Goal: Use online tool/utility: Utilize a website feature to perform a specific function

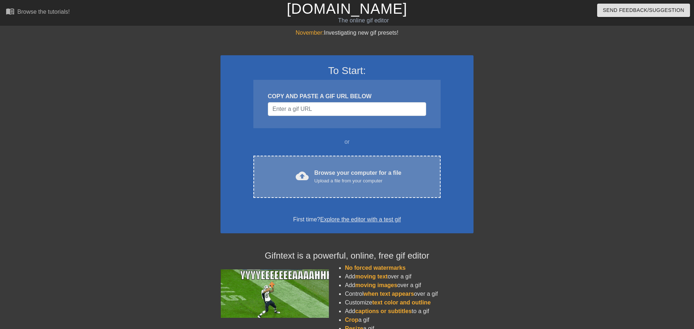
click at [334, 179] on div "Upload a file from your computer" at bounding box center [357, 180] width 87 height 7
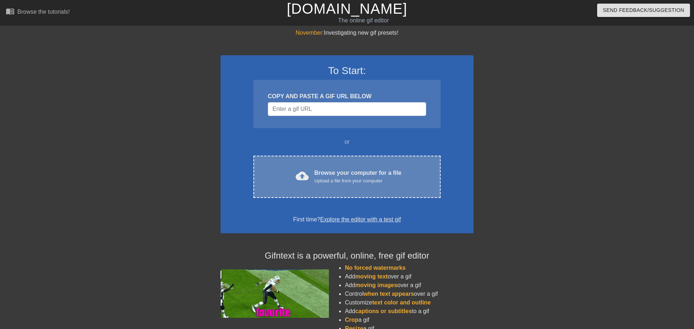
click at [340, 184] on div "cloud_upload Browse your computer for a file Upload a file from your computer" at bounding box center [347, 177] width 157 height 16
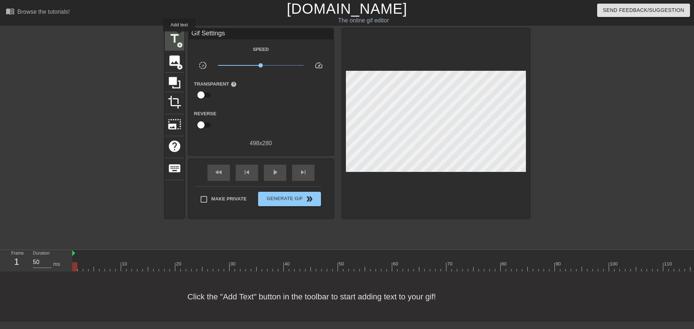
click at [179, 37] on span "title" at bounding box center [175, 39] width 14 height 14
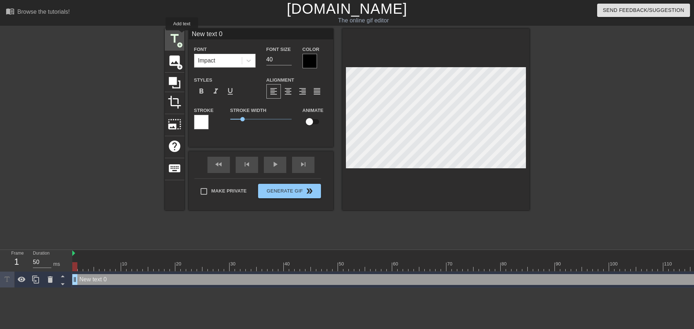
click at [179, 35] on span "title" at bounding box center [175, 39] width 14 height 14
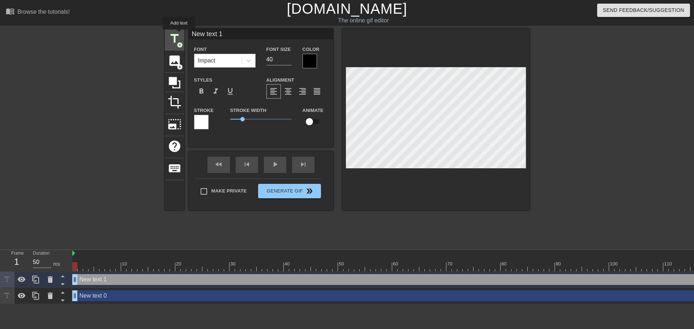
click at [179, 34] on span "title" at bounding box center [175, 39] width 14 height 14
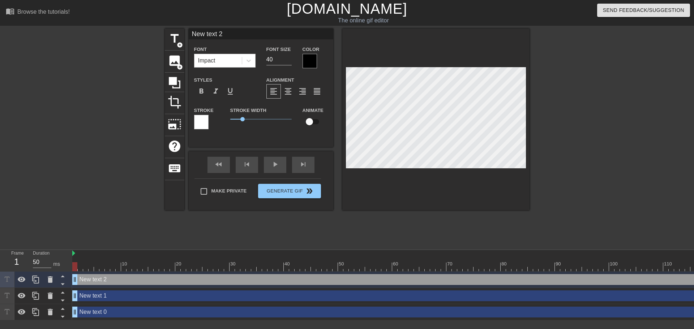
type input "New txt 2"
type textarea "New txt 2"
type input "New xt 2"
type textarea "New xt 2"
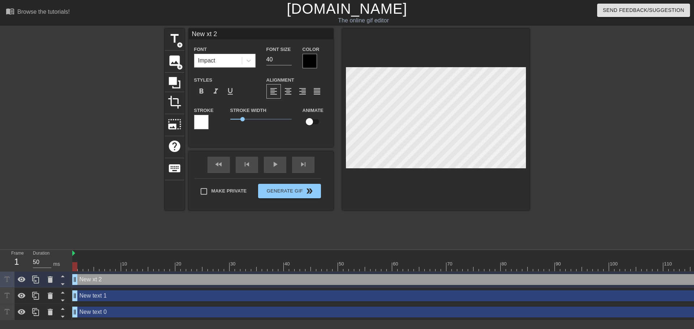
type input "Newxt 2"
type textarea "Newxt 2"
type input "Next 2"
type textarea "Next 2"
type input "Nxt 2"
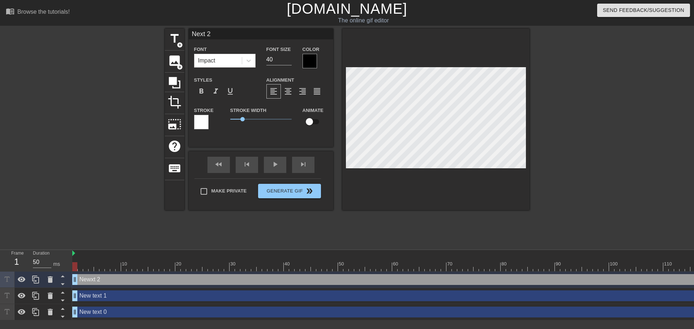
type textarea "Nxt 2"
type input "xt 2"
type textarea "xt 2"
click at [536, 117] on div "title add_circle image add_circle crop photo_size_select_large help keyboard xt…" at bounding box center [347, 137] width 694 height 217
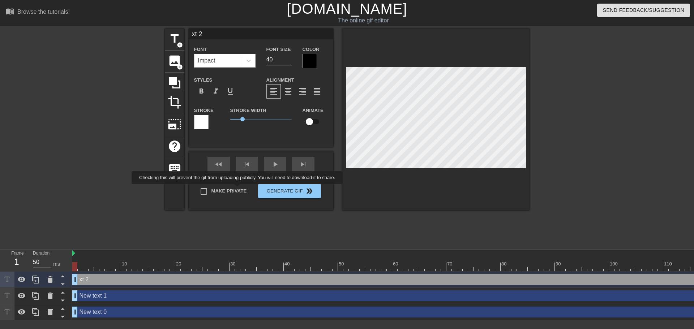
click at [235, 189] on div "Make Private Generate Gif double_arrow" at bounding box center [257, 193] width 126 height 29
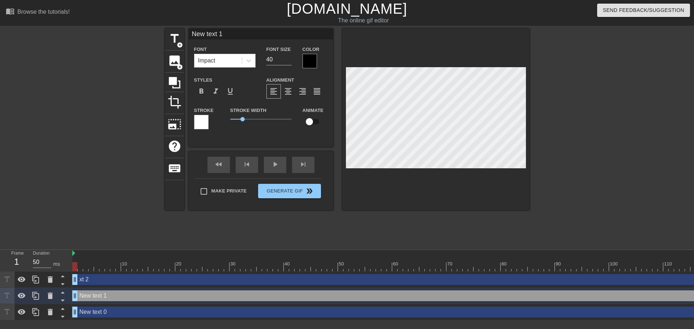
click at [610, 111] on div "title add_circle image add_circle crop photo_size_select_large help keyboard Ne…" at bounding box center [347, 137] width 694 height 217
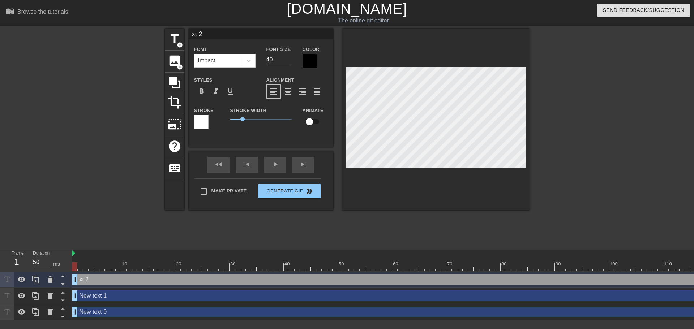
click at [641, 135] on div "title add_circle image add_circle crop photo_size_select_large help keyboard xt…" at bounding box center [347, 137] width 694 height 217
type input "New text 0"
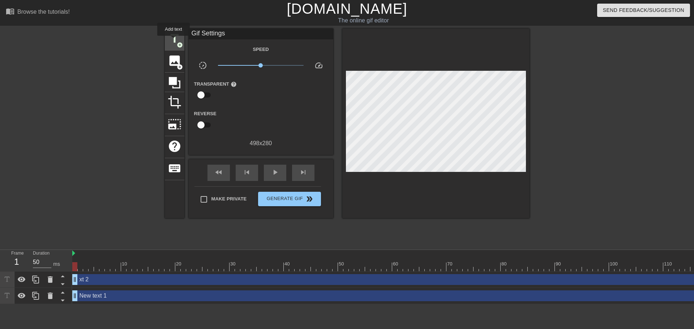
click at [173, 41] on span "title" at bounding box center [175, 39] width 14 height 14
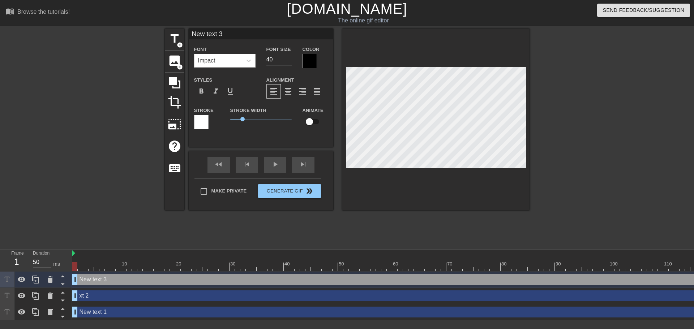
type input "Nenw text 3"
type textarea "Nenw text 3"
type input "Nenaw text 3"
type textarea "Nenaw text 3"
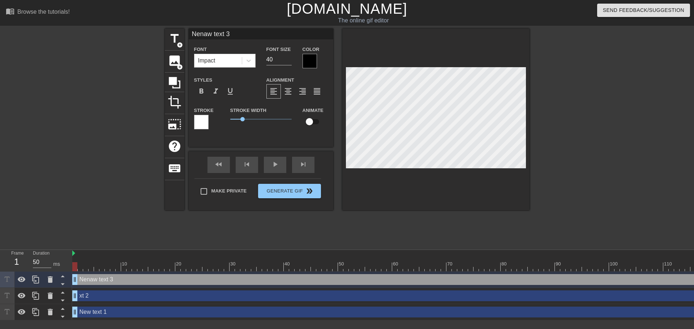
type input "Nenw text 3"
type textarea "Nenw text 3"
type input "New text 3"
type textarea "New text 3"
type input "Nw text 3"
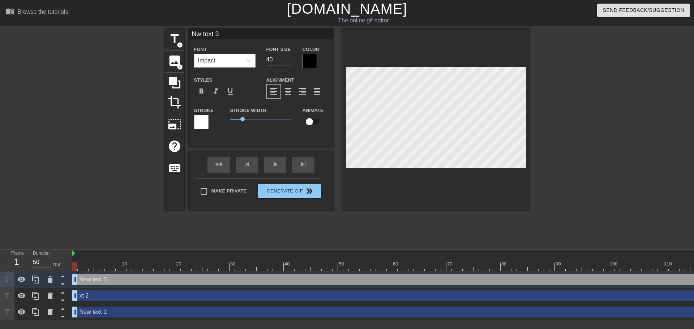
type textarea "Nw text 3"
type input "w text 3"
type textarea "w text 3"
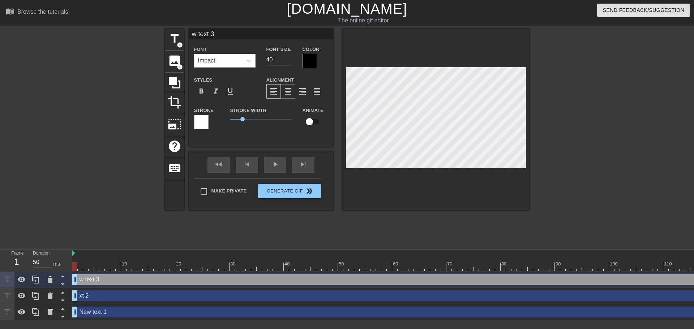
type input "w text"
type textarea "w text"
type input "w text"
type textarea "w text"
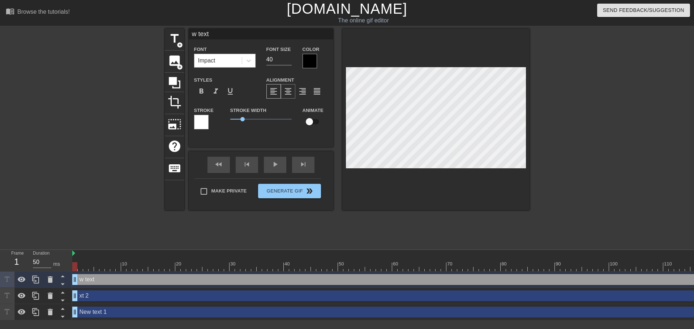
type input "w tex"
type textarea "w tex"
type input "w te"
type textarea "w te"
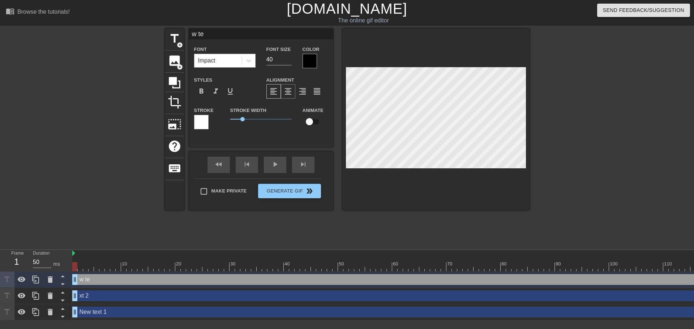
type input "w t"
type textarea "w t"
type input "w"
type textarea "w"
type input "w"
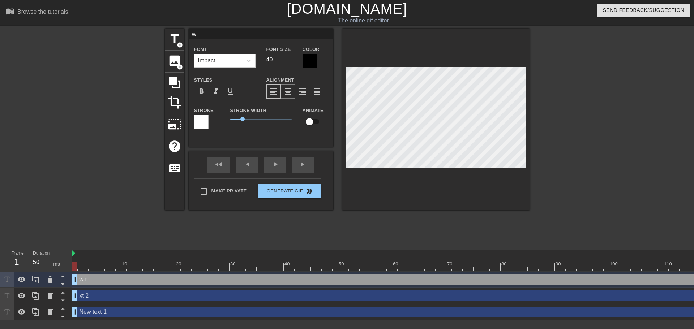
type textarea "w"
type input "2"
type textarea "2"
type input "20"
type textarea "20"
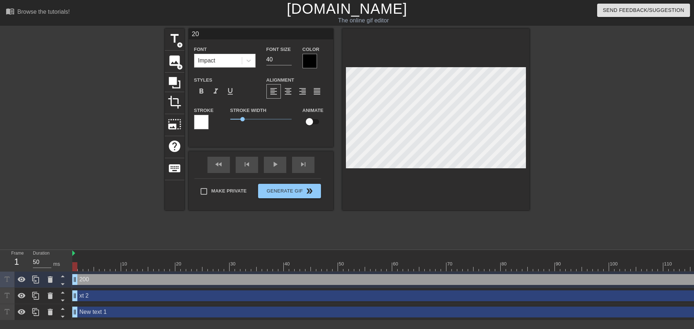
type input "200"
type textarea "200"
click at [245, 63] on icon at bounding box center [248, 60] width 7 height 7
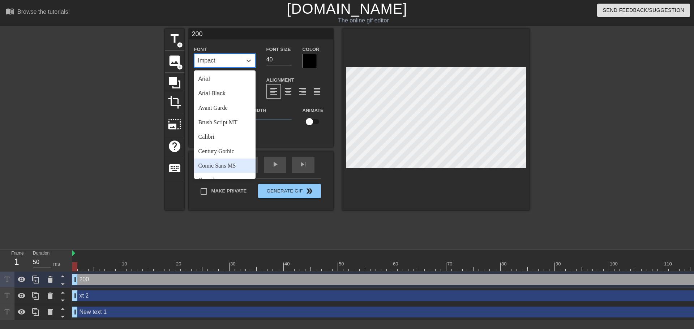
click at [227, 168] on div "Comic Sans MS" at bounding box center [224, 166] width 61 height 14
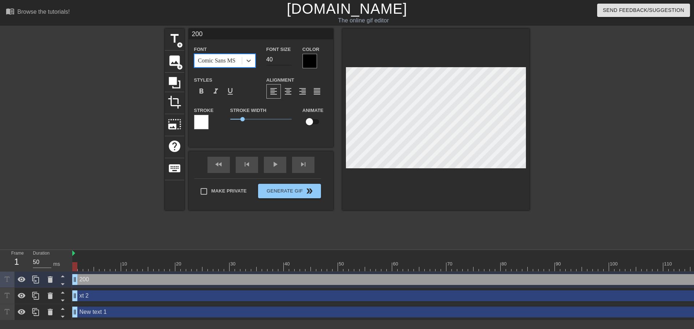
click at [274, 61] on input "40" at bounding box center [278, 60] width 25 height 12
type input "4"
type input "60"
click at [250, 61] on icon at bounding box center [248, 60] width 7 height 7
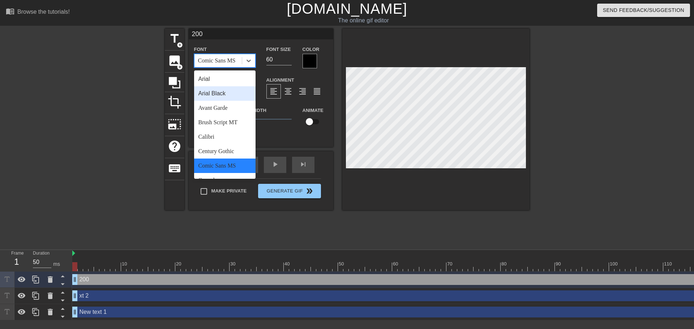
click at [242, 93] on div "Arial Black" at bounding box center [224, 93] width 61 height 14
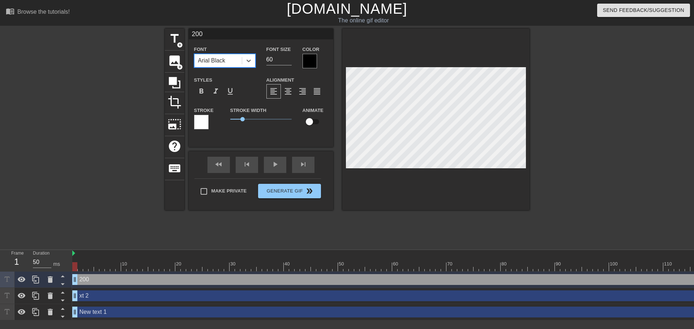
click at [310, 62] on div at bounding box center [310, 61] width 14 height 14
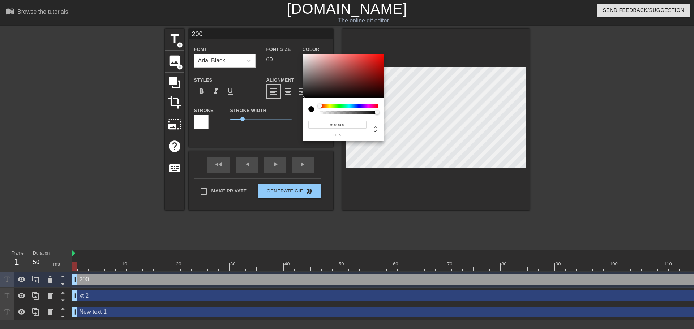
click at [320, 106] on div at bounding box center [322, 106] width 4 height 4
click at [310, 107] on div at bounding box center [311, 109] width 6 height 6
type input "0"
type input "1"
drag, startPoint x: 376, startPoint y: 113, endPoint x: 409, endPoint y: 117, distance: 32.8
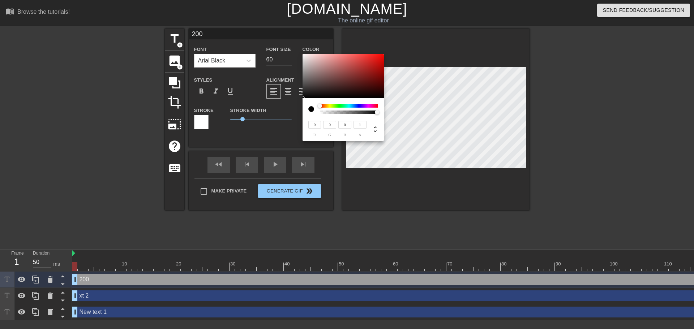
click at [409, 117] on div "0 r 0 g 0 b 1 a" at bounding box center [347, 164] width 694 height 329
type input "153"
type input "10"
click at [378, 72] on div at bounding box center [343, 76] width 81 height 45
type input "119"
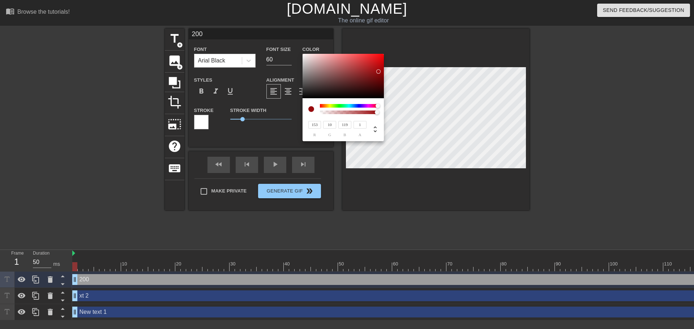
type input "10"
type input "116"
type input "153"
type input "73"
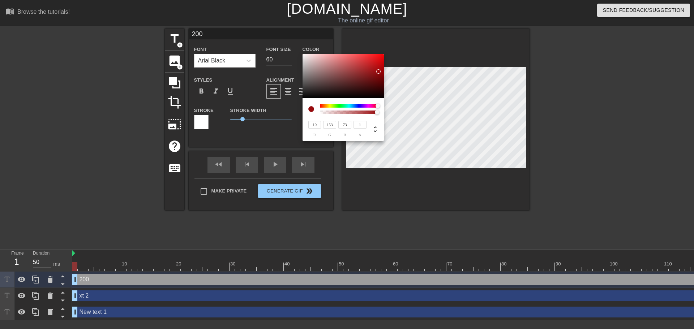
type input "11"
type input "10"
type input "153"
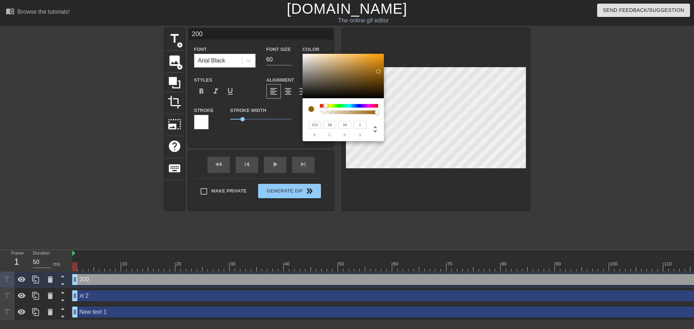
type input "10"
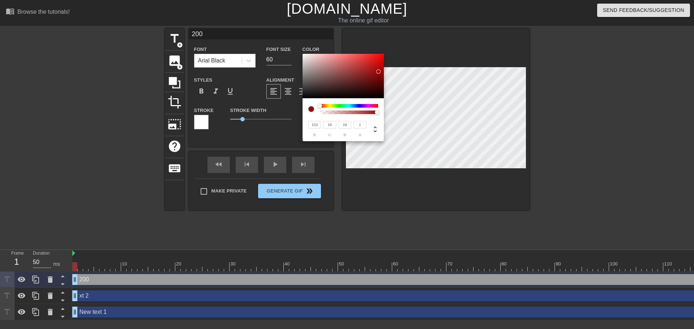
drag, startPoint x: 378, startPoint y: 105, endPoint x: 310, endPoint y: 107, distance: 67.2
click at [310, 107] on div at bounding box center [343, 109] width 70 height 10
type input "235"
type input "22"
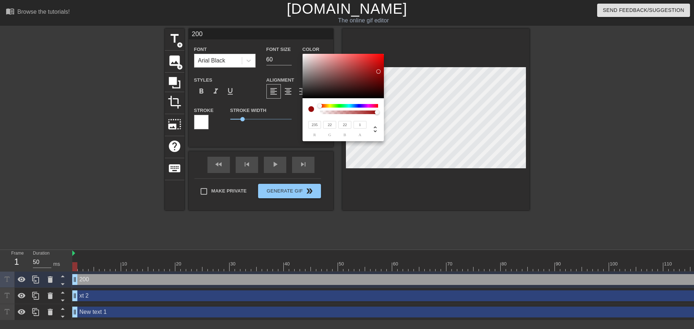
click at [376, 57] on div at bounding box center [343, 76] width 81 height 45
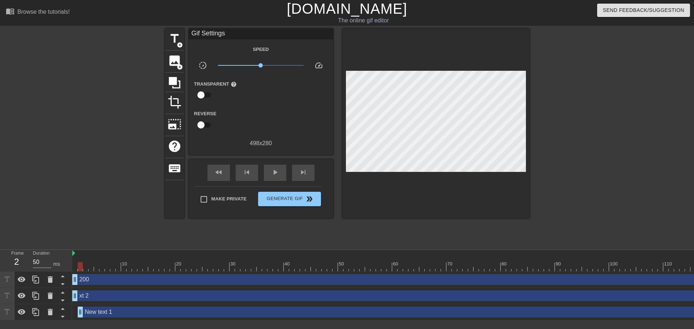
drag, startPoint x: 76, startPoint y: 313, endPoint x: 84, endPoint y: 314, distance: 8.1
drag, startPoint x: 79, startPoint y: 296, endPoint x: 85, endPoint y: 296, distance: 6.5
click at [85, 296] on div "xt 2 drag_handle drag_handle" at bounding box center [411, 296] width 678 height 11
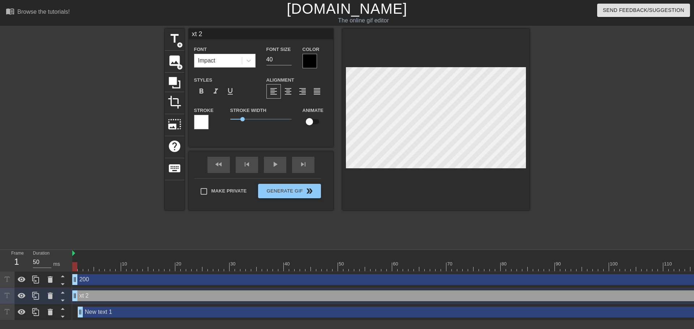
click at [86, 282] on div "200 drag_handle drag_handle" at bounding box center [411, 279] width 678 height 11
type input "200"
type input "60"
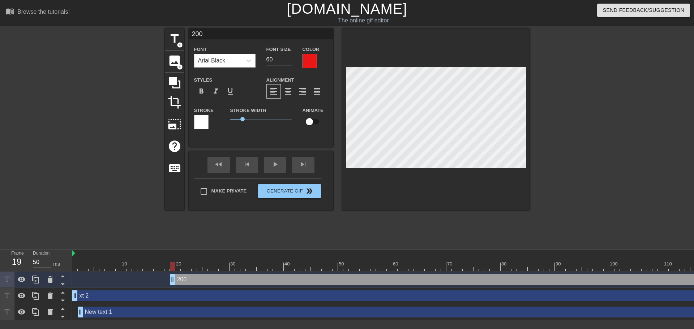
drag, startPoint x: 75, startPoint y: 281, endPoint x: 175, endPoint y: 292, distance: 100.7
click at [175, 292] on div "200 drag_handle drag_handle xt 2 drag_handle drag_handle New text 1 drag_handle…" at bounding box center [383, 296] width 622 height 49
click at [272, 193] on button "Generate Gif double_arrow" at bounding box center [289, 191] width 63 height 14
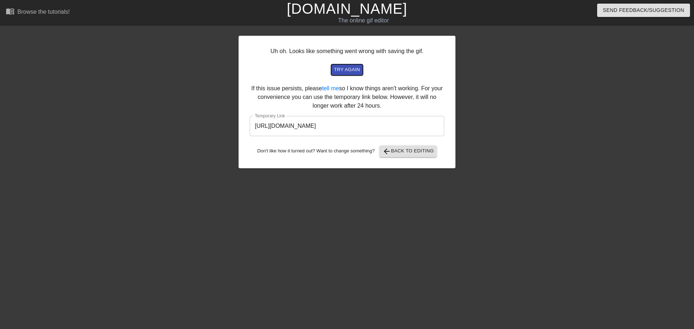
click at [355, 70] on span "try again" at bounding box center [347, 70] width 26 height 8
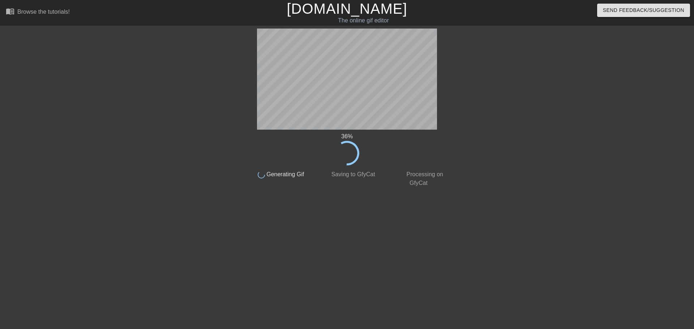
click at [43, 6] on div "menu_book Browse the tutorials!" at bounding box center [118, 12] width 224 height 25
click at [44, 10] on div "Browse the tutorials!" at bounding box center [43, 12] width 52 height 6
